Goal: Task Accomplishment & Management: Contribute content

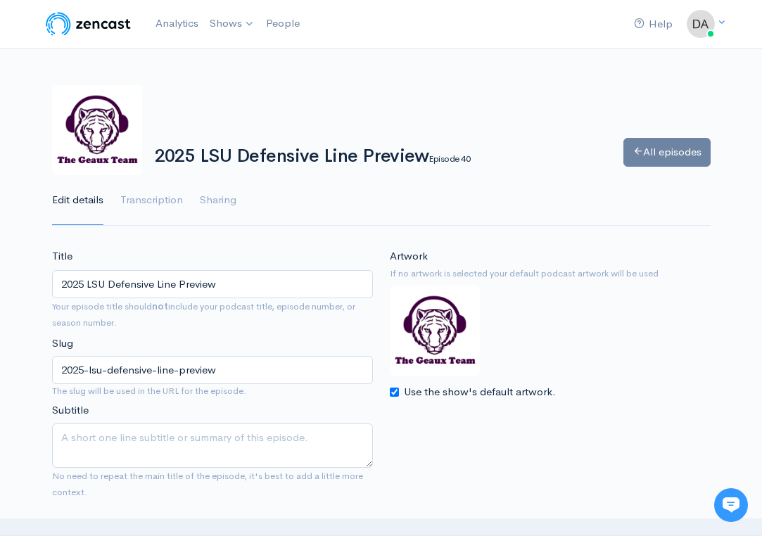
click at [696, 144] on link "All episodes" at bounding box center [666, 152] width 87 height 29
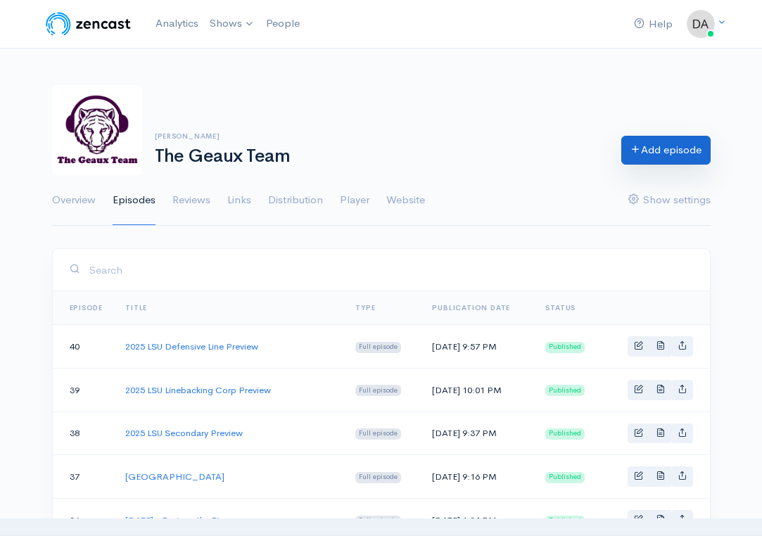
click at [652, 148] on link "Add episode" at bounding box center [665, 150] width 89 height 29
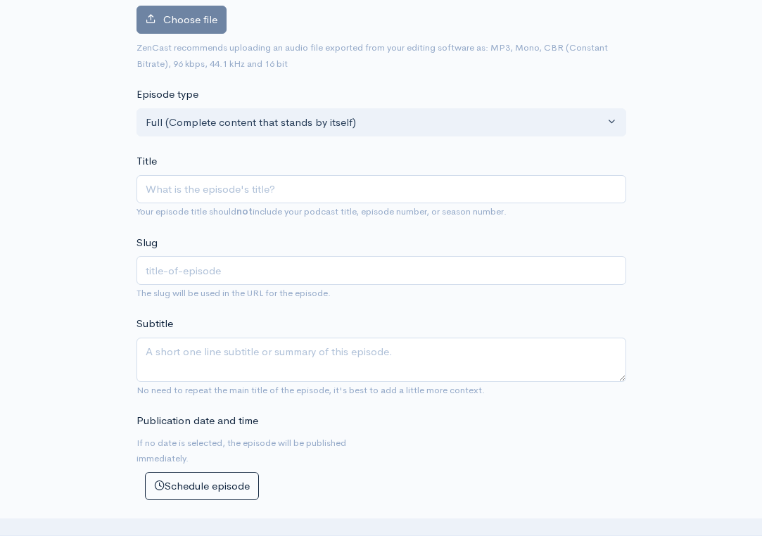
scroll to position [193, 0]
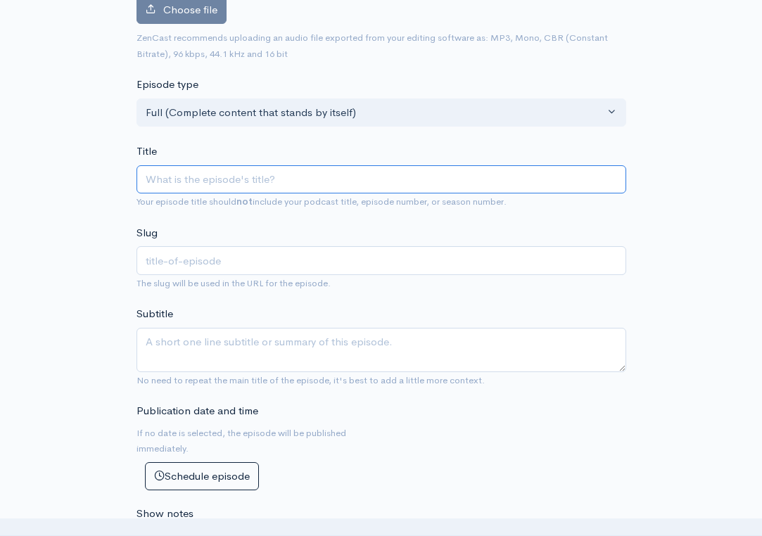
click at [343, 183] on input "Title" at bounding box center [381, 179] width 490 height 29
type input "L"
type input "l"
type input "LS"
type input "ls"
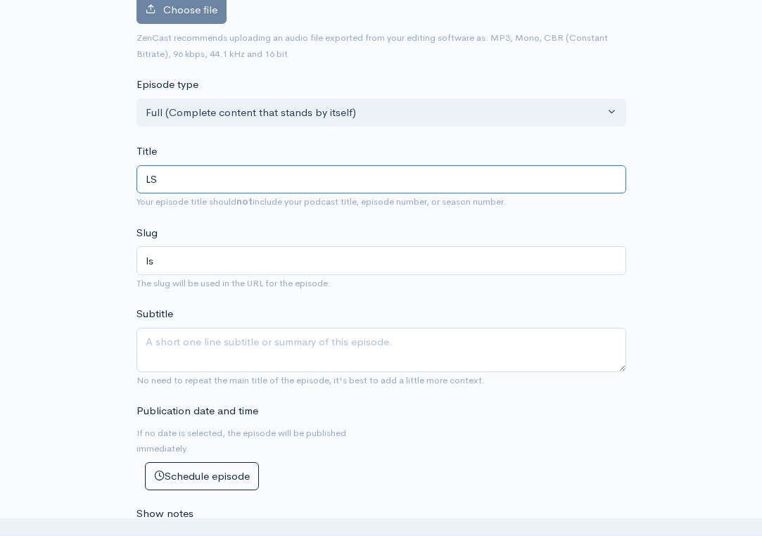
type input "L"
type input "l"
type input "2"
type input "20"
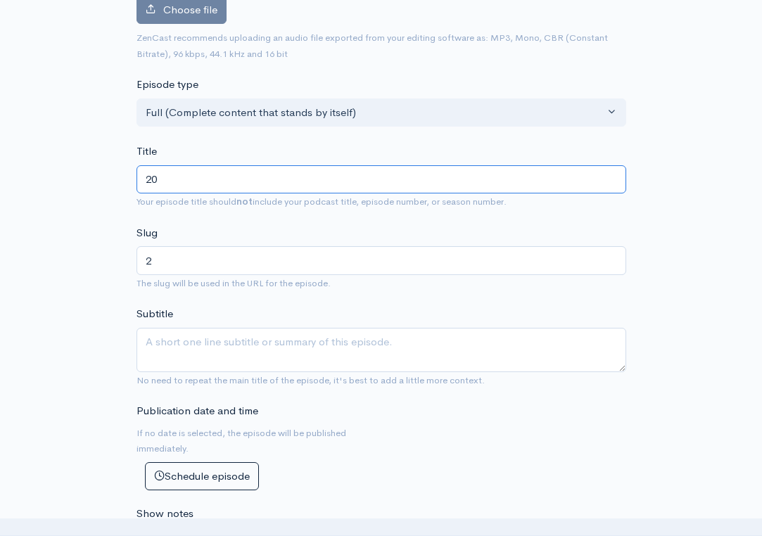
type input "20"
type input "202"
type input "2025"
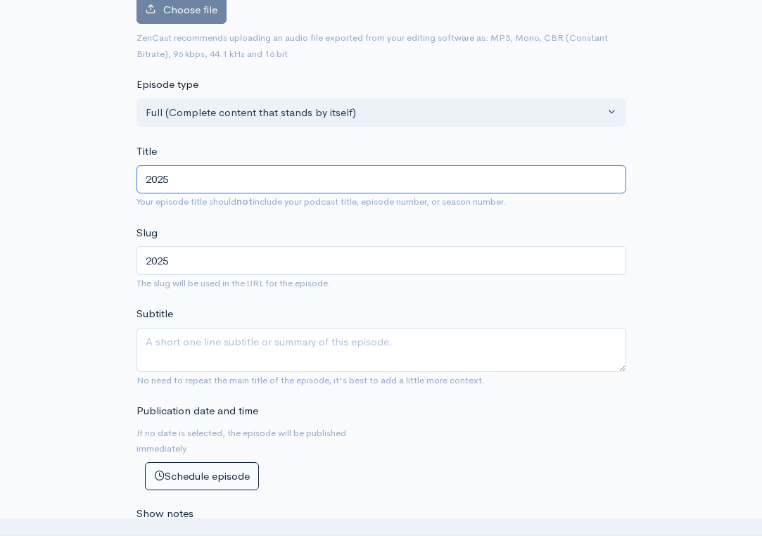
type input "2025 L"
type input "2025-l"
type input "2025 LS"
type input "2025-ls"
type input "2025 LSU"
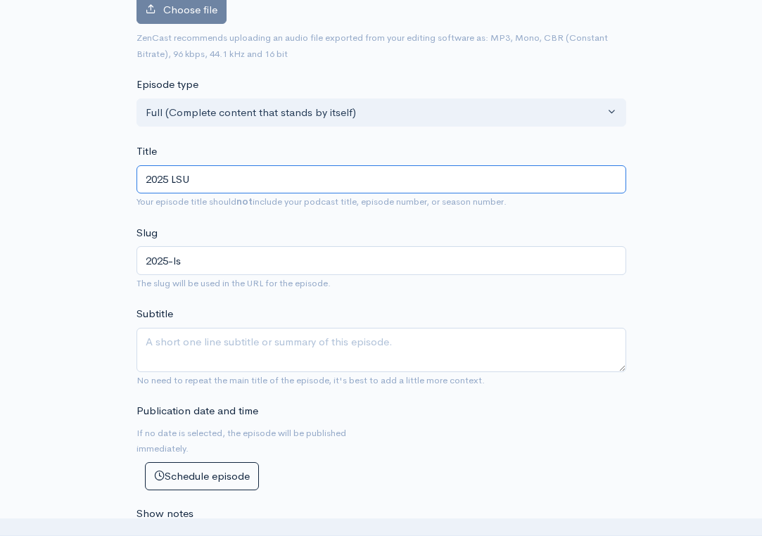
type input "2025-lsu"
type input "2025 LSU Q"
type input "2025-lsu-q"
type input "2025 LSU QB"
type input "2025-lsu-qb"
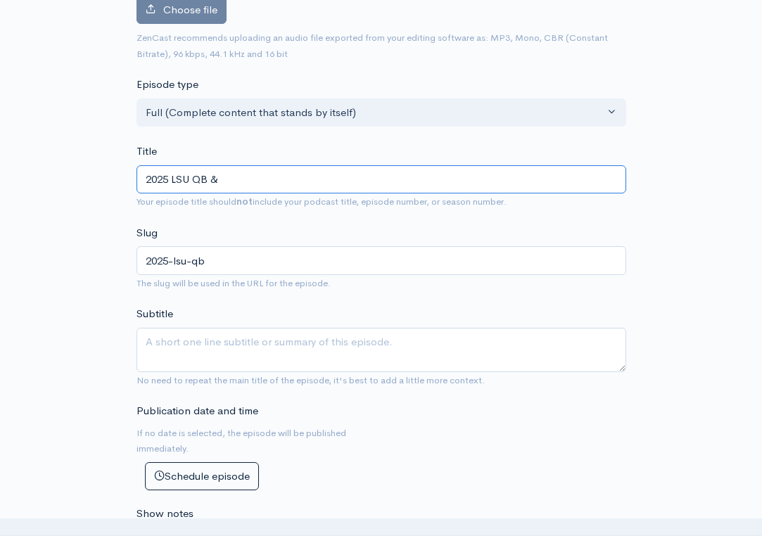
type input "2025 LSU QB & R"
type input "2025-lsu-qb-r"
type input "2025 LSU QB & RB"
type input "2025-lsu-qb-rb"
type input "2025 LSU QB & RB P"
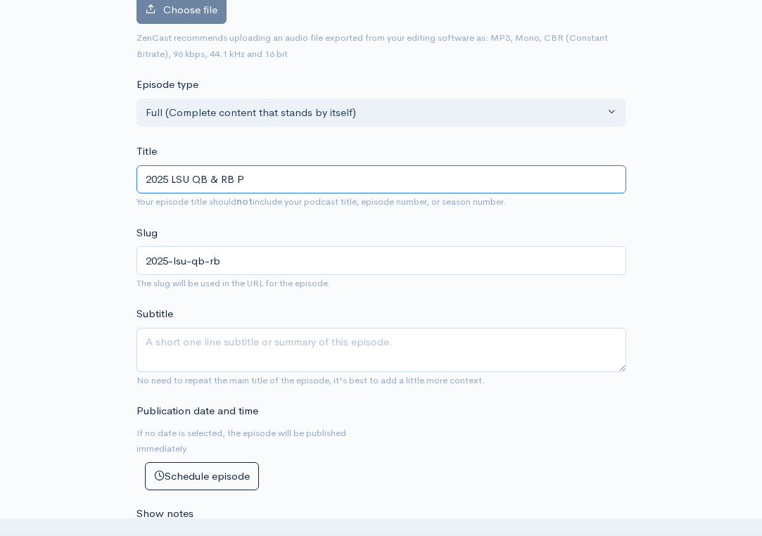
type input "2025-lsu-qb-rb-p"
type input "2025 LSU QB & RB Pr"
type input "2025-lsu-qb-rb-pr"
type input "2025 LSU QB & RB Pre"
type input "2025-lsu-qb-rb-pre"
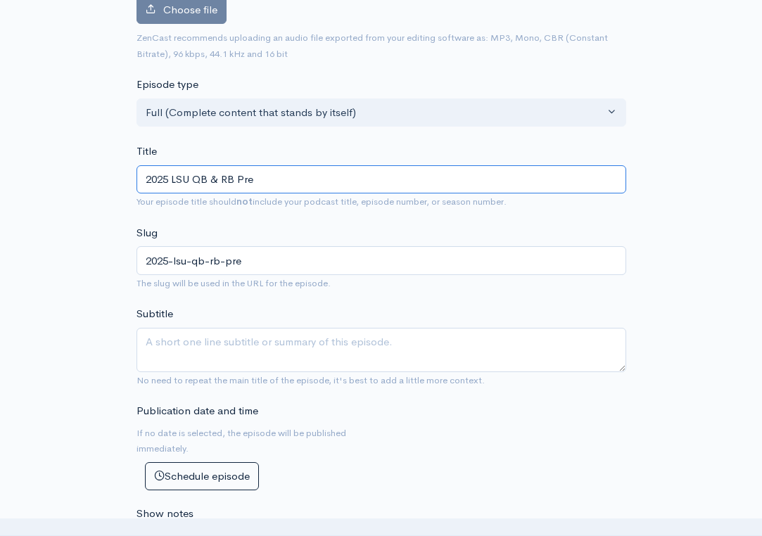
type input "2025 LSU QB & RB Prev"
type input "2025-lsu-qb-rb-prev"
type input "2025 LSU QB & RB Previ"
type input "2025-lsu-qb-rb-previ"
type input "2025 LSU QB & RB Previe"
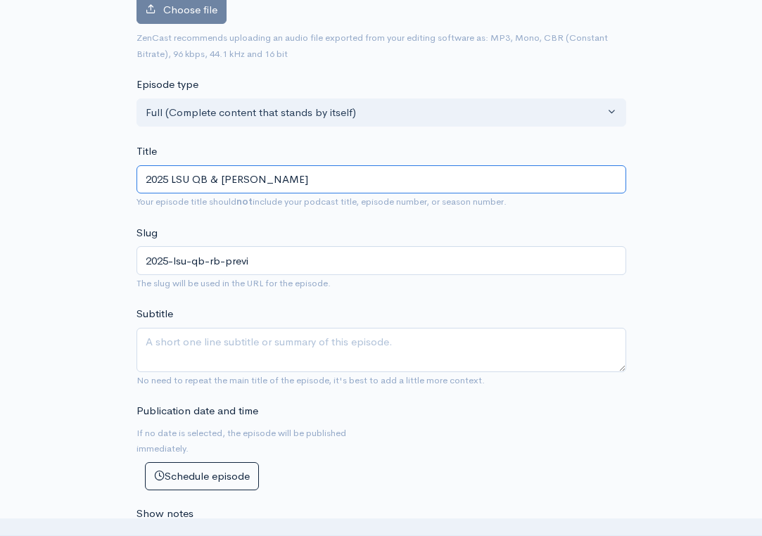
type input "2025-lsu-qb-rb-previe"
type input "2025 LSU QB & RB Preview"
type input "2025-lsu-qb-rb-preview"
type input "2025 LSU QB & RB Preview"
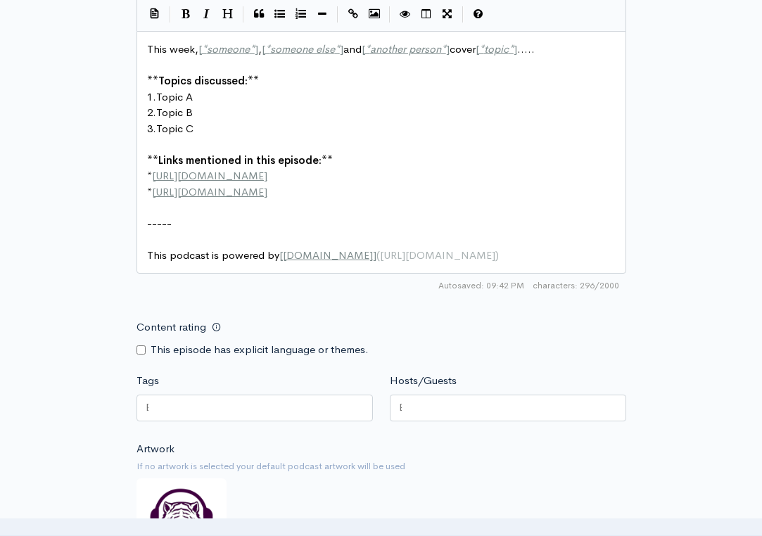
scroll to position [1, 0]
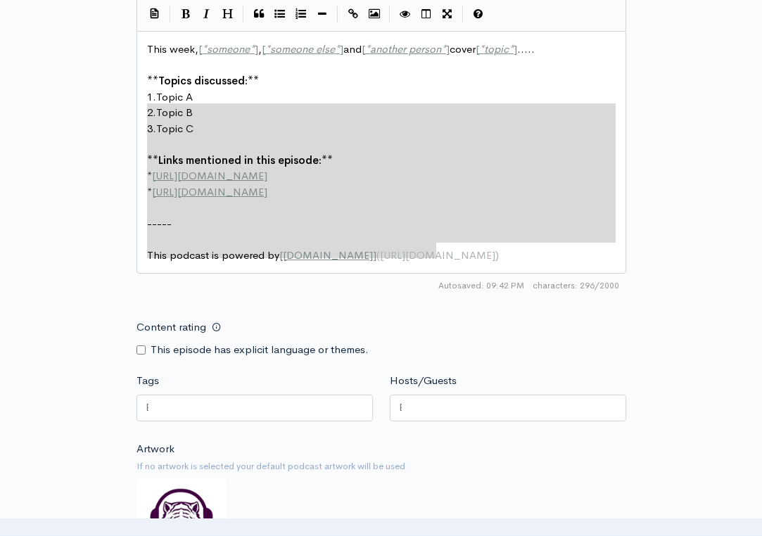
type textarea "This week, [*someone*], [*someone else*] and [*another person*] cover [*topic*]…"
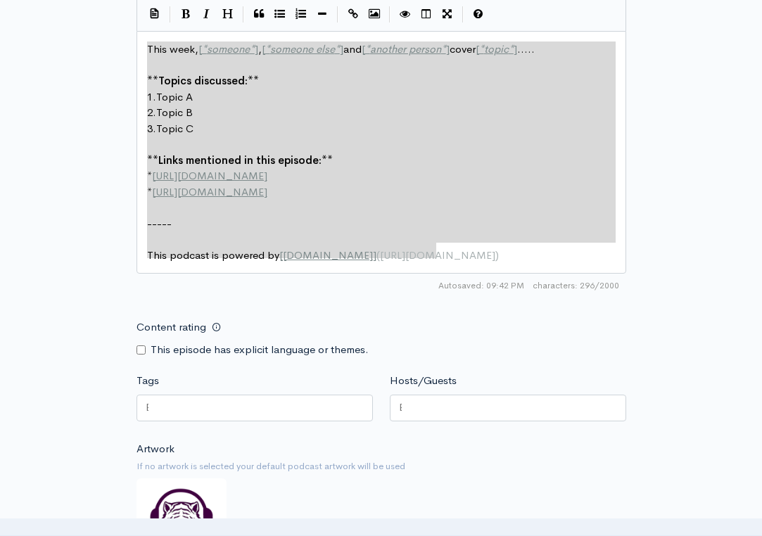
drag, startPoint x: 471, startPoint y: 253, endPoint x: 94, endPoint y: 28, distance: 439.1
click at [94, 28] on div "New episode Create a new episode Back to episodes Audio file Choose file 0 ZenC…" at bounding box center [381, 34] width 675 height 1422
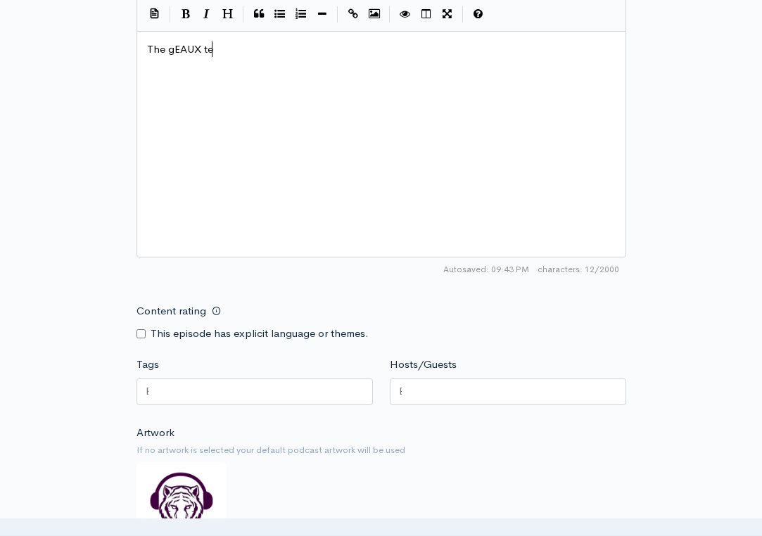
type textarea "The gEAUX tea"
type textarea "Geaux Team previews LSU's 2025 Qbs an"
type textarea "quarterbacks and running backs. Garrett B="
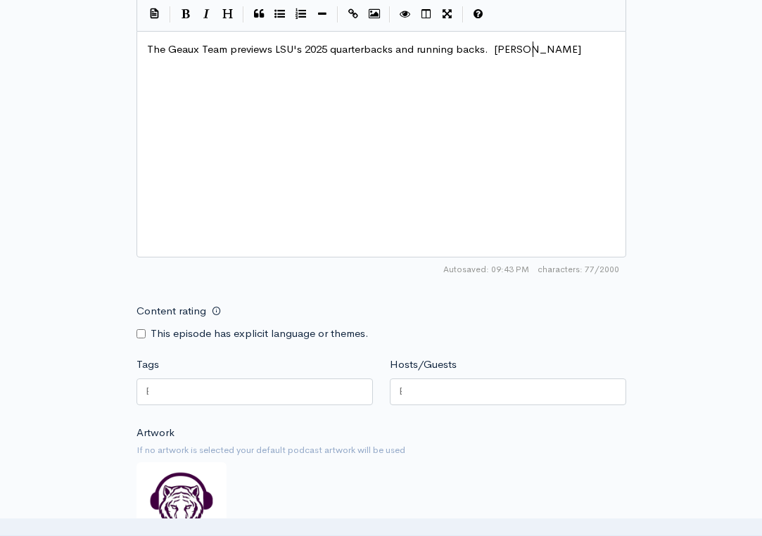
scroll to position [0, 211]
type textarea "Nussmeir"
type textarea "er, Michael VanBuren, V"
type textarea "Colin hU"
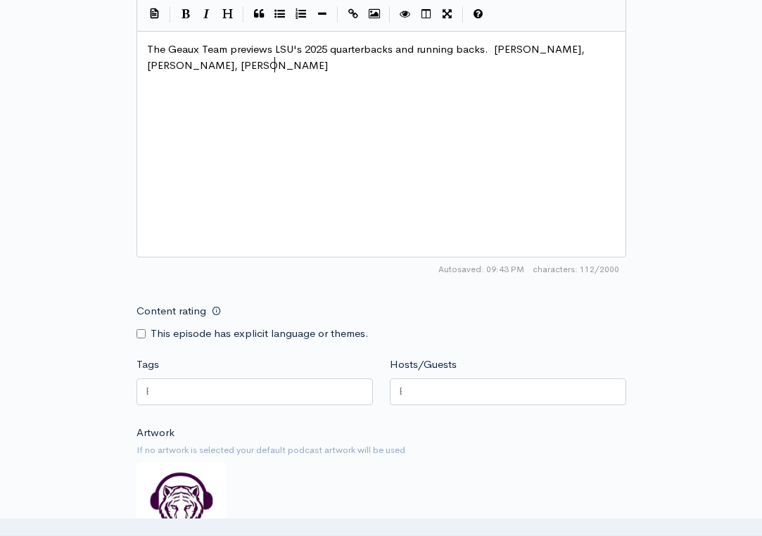
type textarea "Hu"
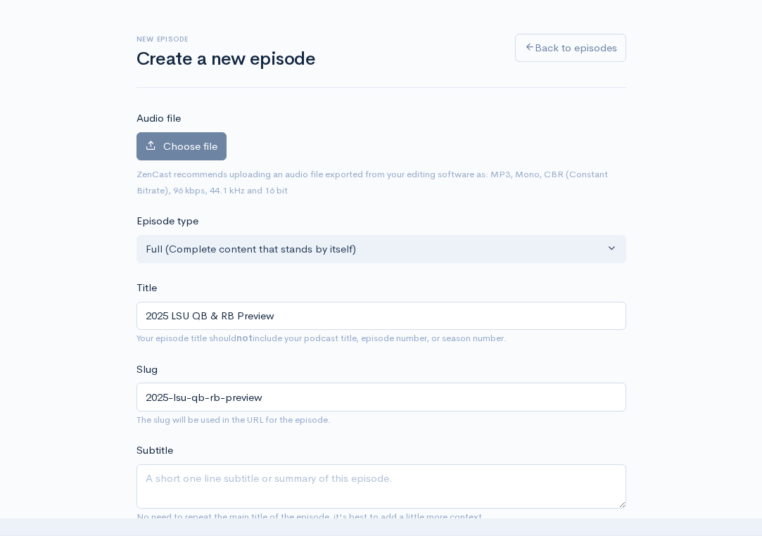
scroll to position [15, 0]
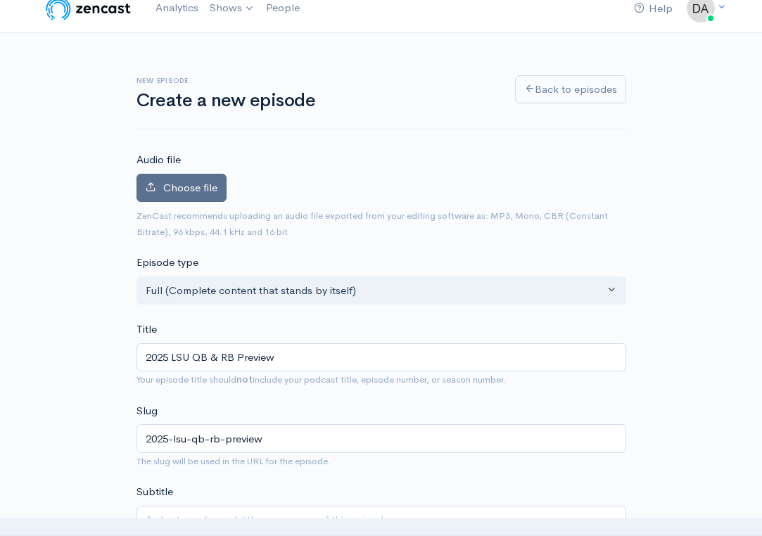
click at [210, 181] on span "Choose file" at bounding box center [190, 187] width 54 height 13
click at [0, 0] on input "Choose file" at bounding box center [0, 0] width 0 height 0
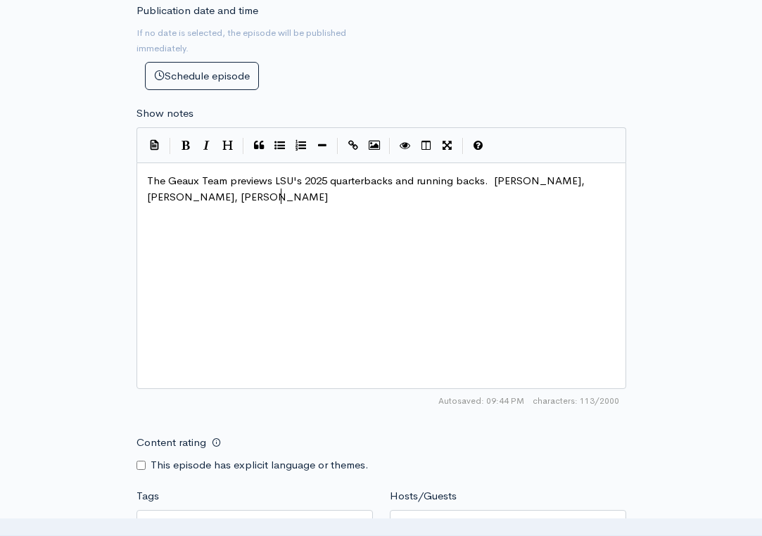
scroll to position [7, 0]
click at [339, 184] on div "x The Geaux Team previews LSU's 2025 quarterbacks and running backs. Garrett Nu…" at bounding box center [398, 293] width 509 height 246
type textarea "rley, Caden Bu"
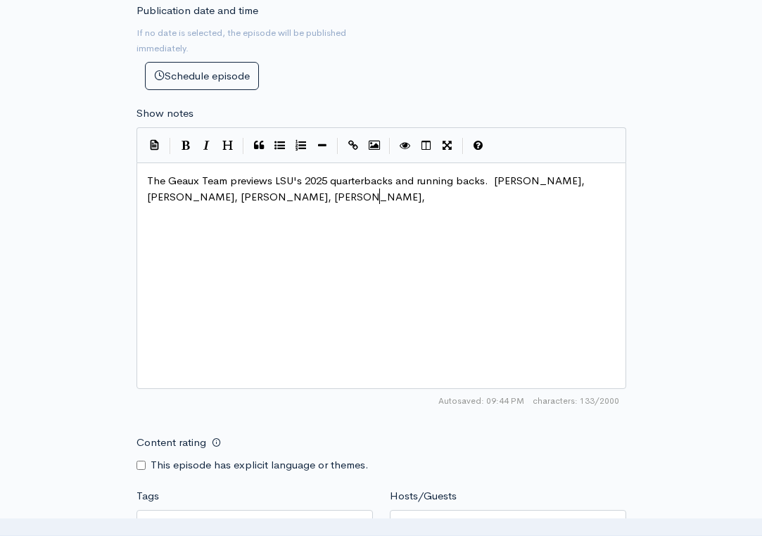
type textarea "Durham, M"
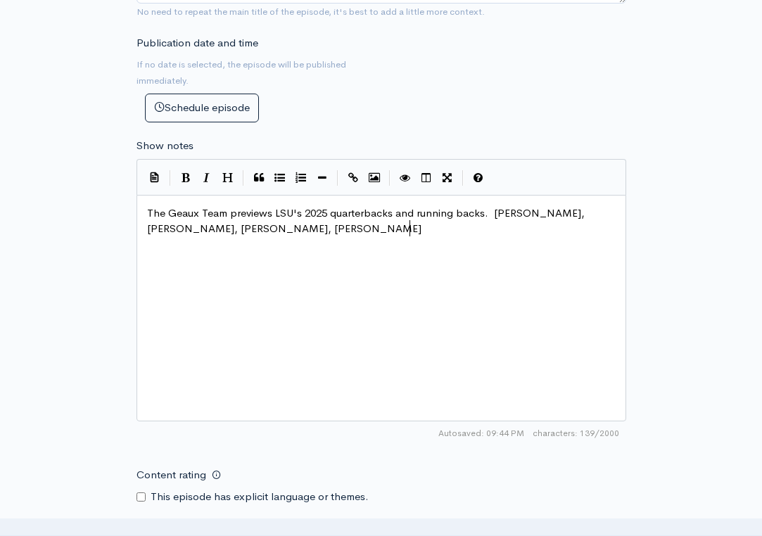
type textarea "Kaleb j"
type textarea "j"
type textarea "jA"
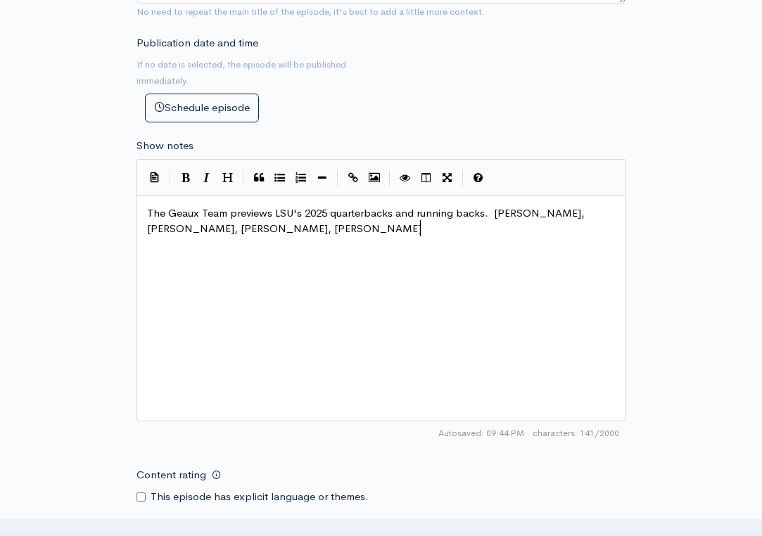
type textarea "Jakc"
type textarea "clso"
type textarea "l"
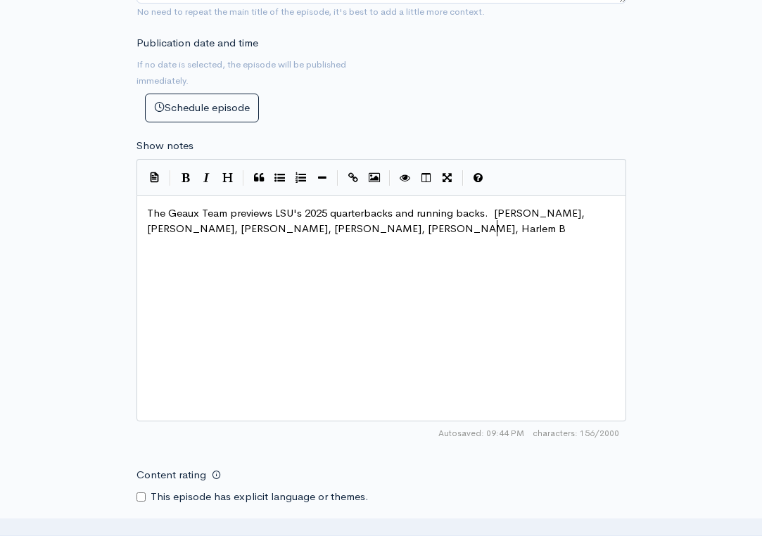
type textarea "kson, Harlem Ba"
type textarea "errym"
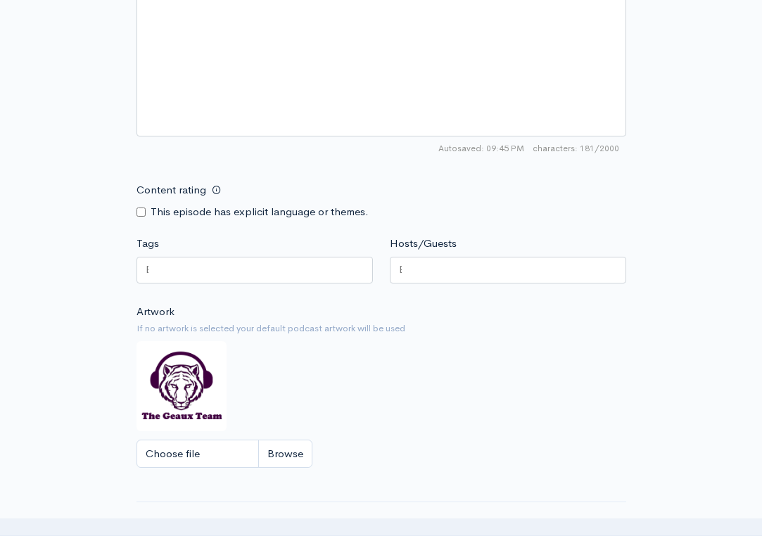
scroll to position [956, 0]
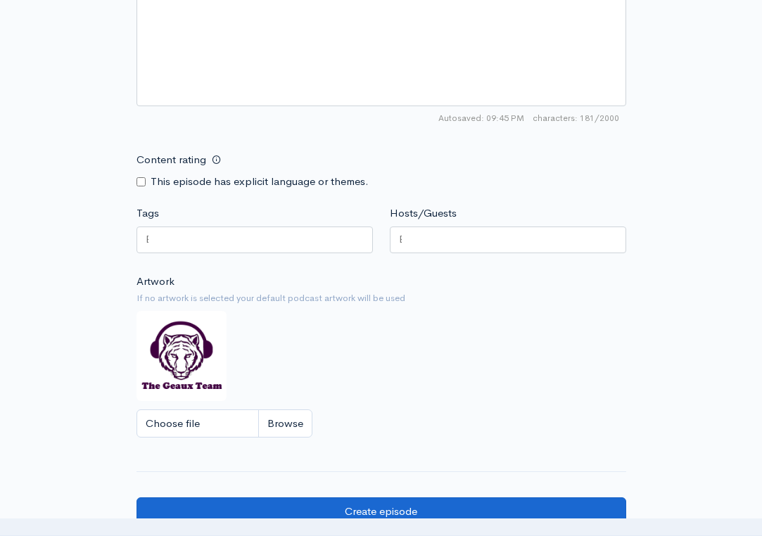
type textarea ", and Jujuan Johnson."
click at [372, 497] on input "Create episode" at bounding box center [381, 511] width 490 height 29
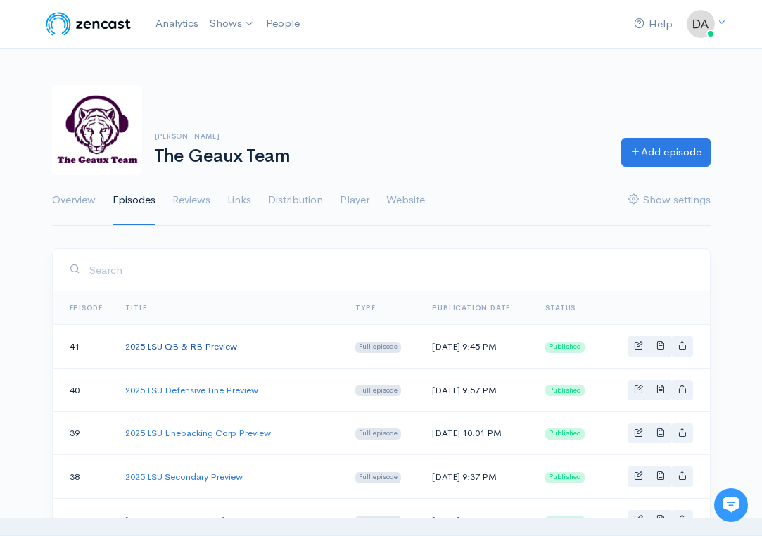
click at [192, 346] on link "2025 LSU QB & RB Preview" at bounding box center [181, 346] width 112 height 12
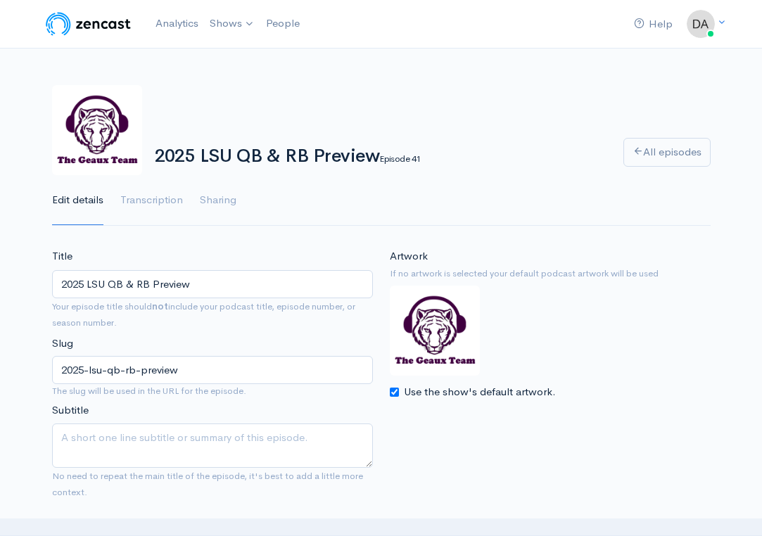
click at [205, 279] on input "2025 LSU QB & RB Preview" at bounding box center [212, 284] width 321 height 29
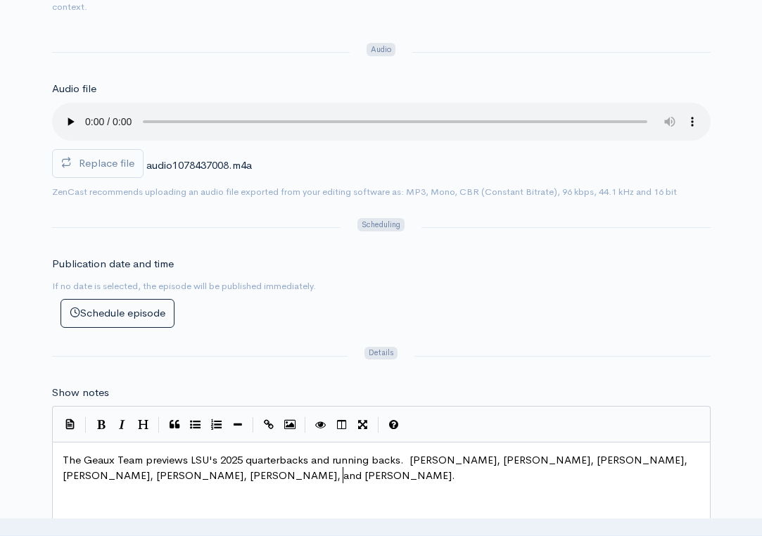
scroll to position [7, 0]
type textarea "n."
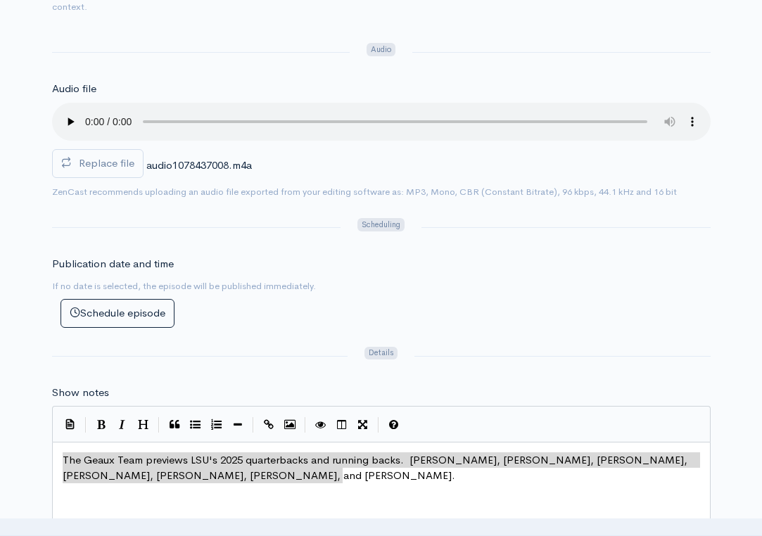
drag, startPoint x: 350, startPoint y: 458, endPoint x: 49, endPoint y: 442, distance: 301.5
type textarea "The Geaux Team previews LSU's 2025 quarterbacks and running backs. [PERSON_NAME…"
